Goal: Check status: Check status

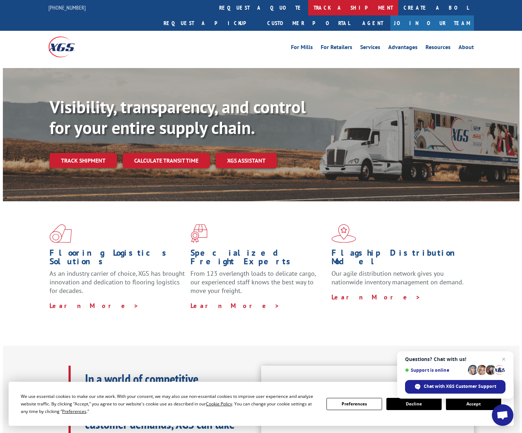
click at [308, 10] on link "track a shipment" at bounding box center [353, 7] width 90 height 15
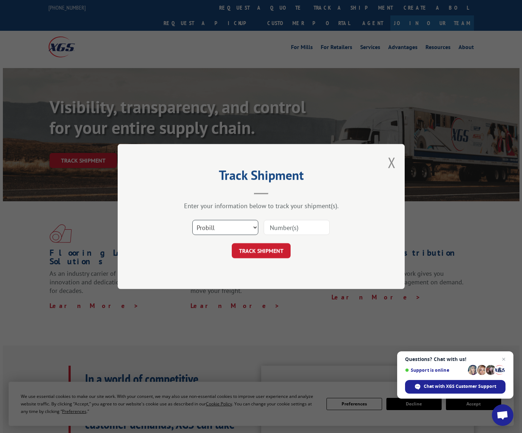
click at [252, 230] on select "Select category... Probill BOL PO" at bounding box center [225, 227] width 66 height 15
select select "po"
click at [192, 220] on select "Select category... Probill BOL PO" at bounding box center [225, 227] width 66 height 15
click at [285, 231] on input at bounding box center [297, 227] width 66 height 15
paste input "294685817"
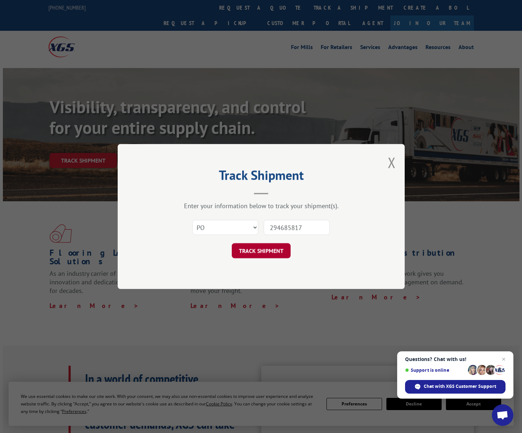
type input "294685817"
click at [257, 250] on button "TRACK SHIPMENT" at bounding box center [261, 250] width 59 height 15
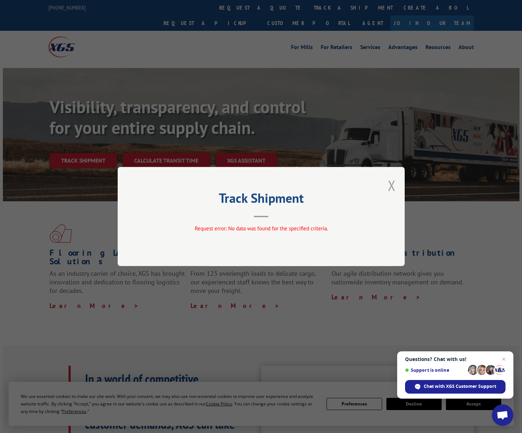
click at [393, 188] on button "Close modal" at bounding box center [392, 185] width 8 height 19
